Goal: Transaction & Acquisition: Book appointment/travel/reservation

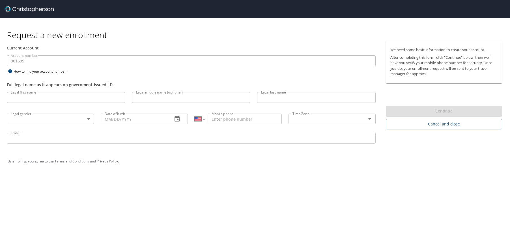
select select "US"
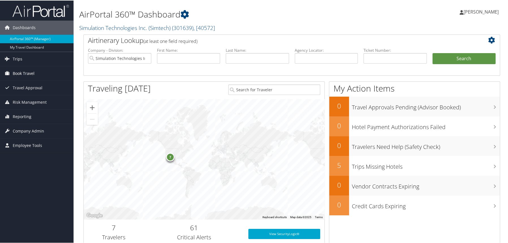
click at [29, 73] on span "Book Travel" at bounding box center [24, 73] width 22 height 14
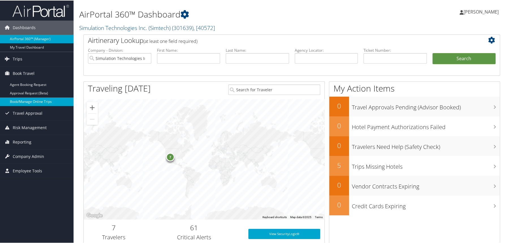
click at [34, 97] on link "Book/Manage Online Trips" at bounding box center [37, 101] width 74 height 8
